Goal: Check status: Check status

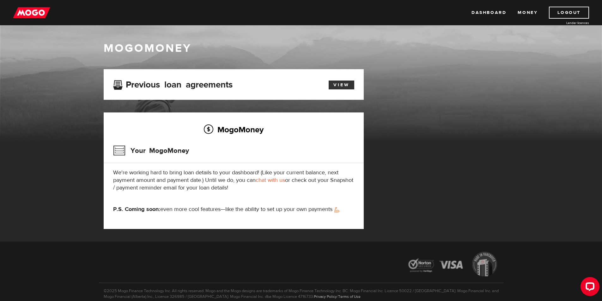
click at [335, 85] on link "View" at bounding box center [342, 85] width 26 height 9
click at [482, 13] on link "Dashboard" at bounding box center [489, 13] width 35 height 12
click at [338, 91] on div "Previous loan agreements View" at bounding box center [234, 84] width 260 height 31
click at [342, 84] on link "View" at bounding box center [342, 85] width 26 height 9
click at [524, 11] on link "Money" at bounding box center [528, 13] width 20 height 12
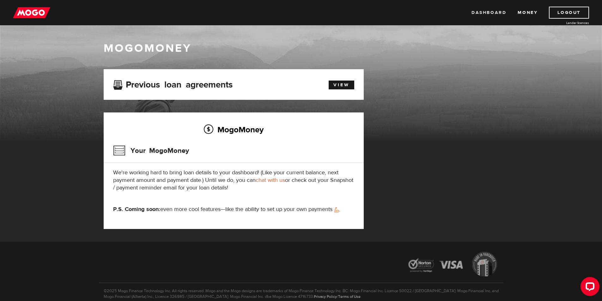
click at [493, 15] on link "Dashboard" at bounding box center [489, 13] width 35 height 12
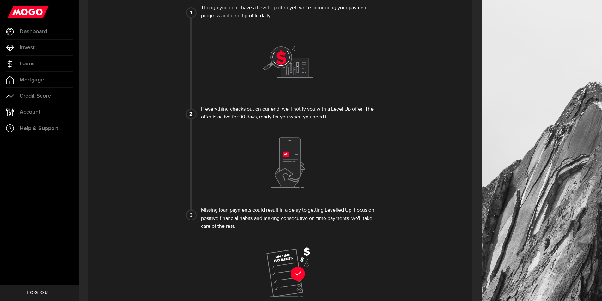
scroll to position [349, 0]
